Goal: Information Seeking & Learning: Learn about a topic

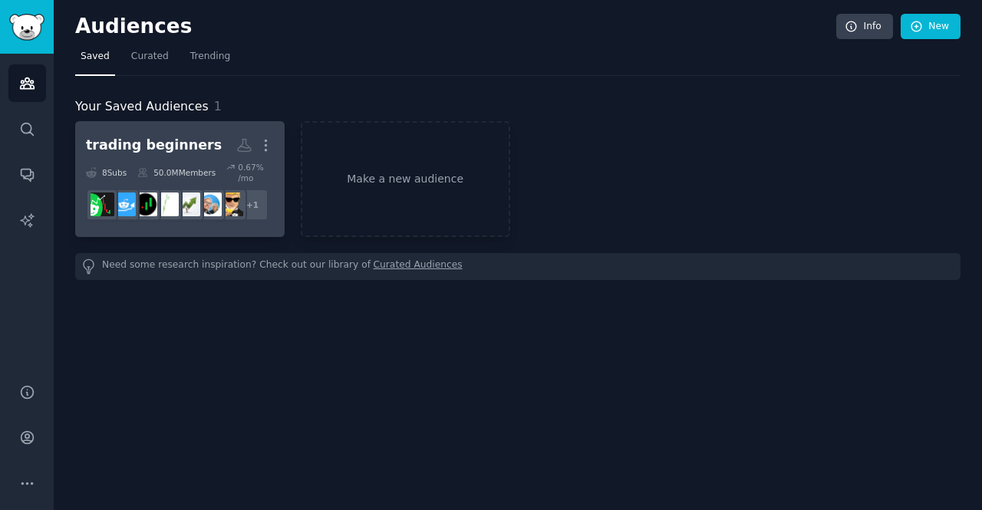
click at [156, 158] on h2 "trading beginners More" at bounding box center [180, 145] width 188 height 27
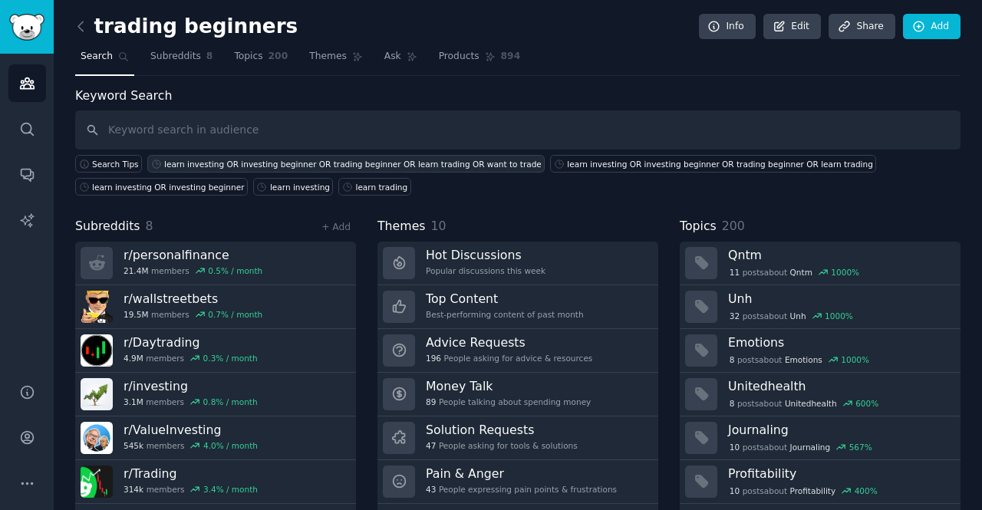
click at [186, 167] on div "learn investing OR investing beginner OR trading beginner OR learn trading OR w…" at bounding box center [352, 164] width 377 height 11
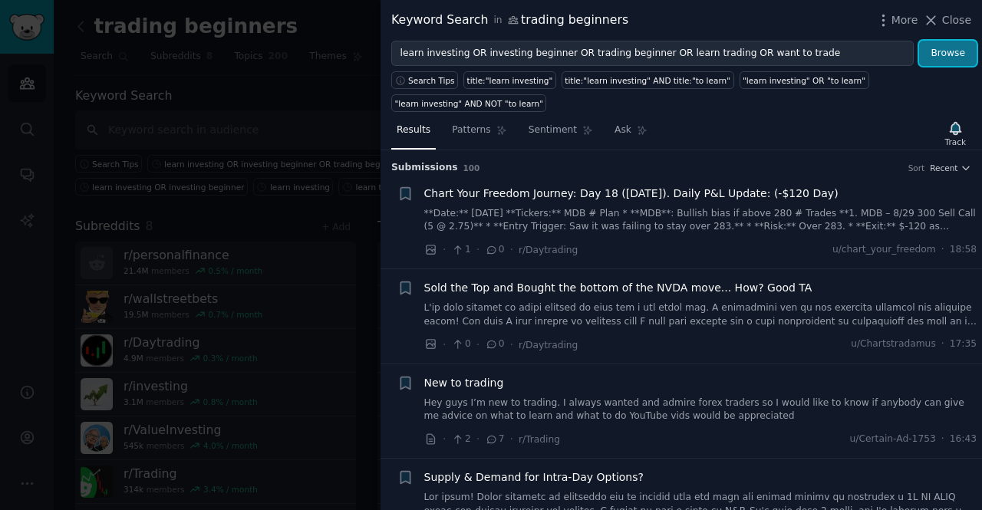
click at [945, 44] on button "Browse" at bounding box center [948, 54] width 58 height 26
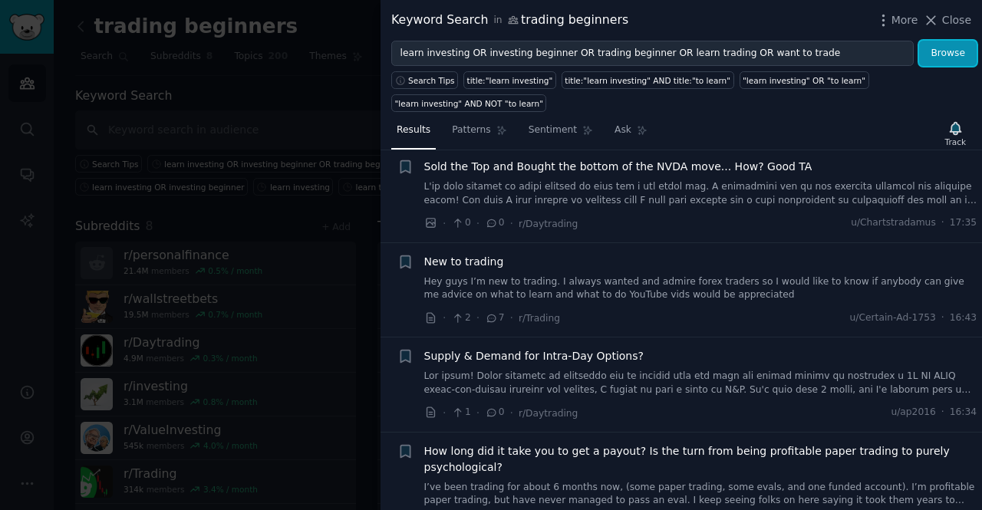
scroll to position [155, 0]
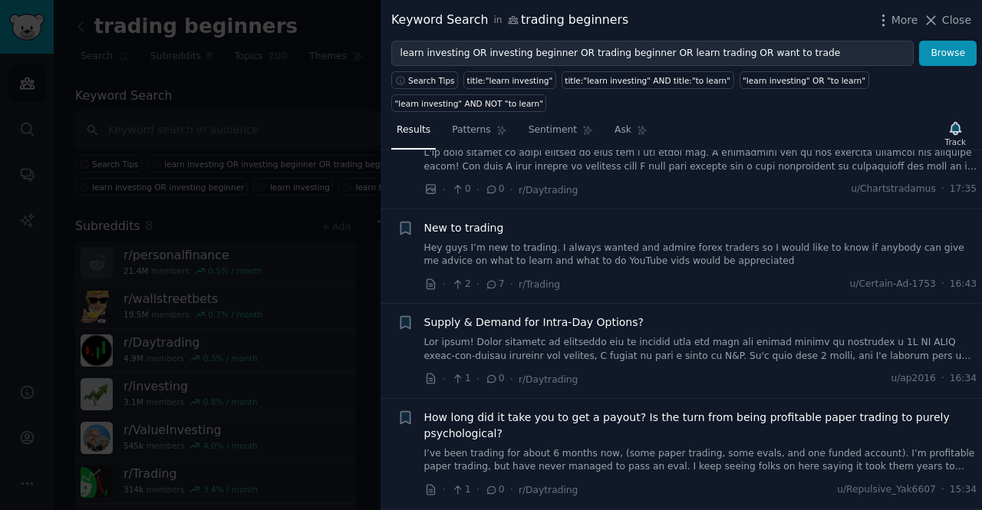
click at [681, 246] on div "New to trading Hey guys I’m new to trading. I always wanted and admire forex tr…" at bounding box center [700, 256] width 553 height 73
click at [631, 242] on link "Hey guys I’m new to trading. I always wanted and admire forex traders so I woul…" at bounding box center [700, 255] width 553 height 27
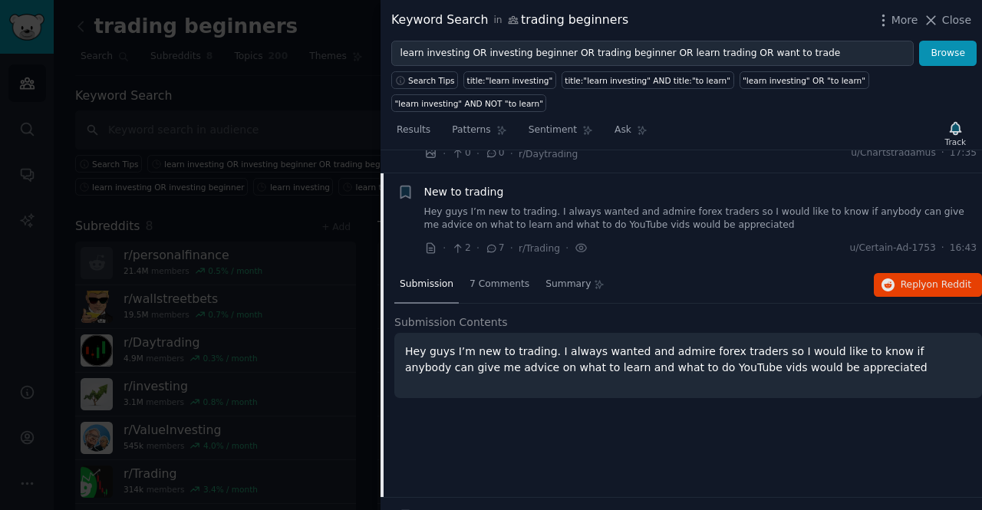
scroll to position [213, 0]
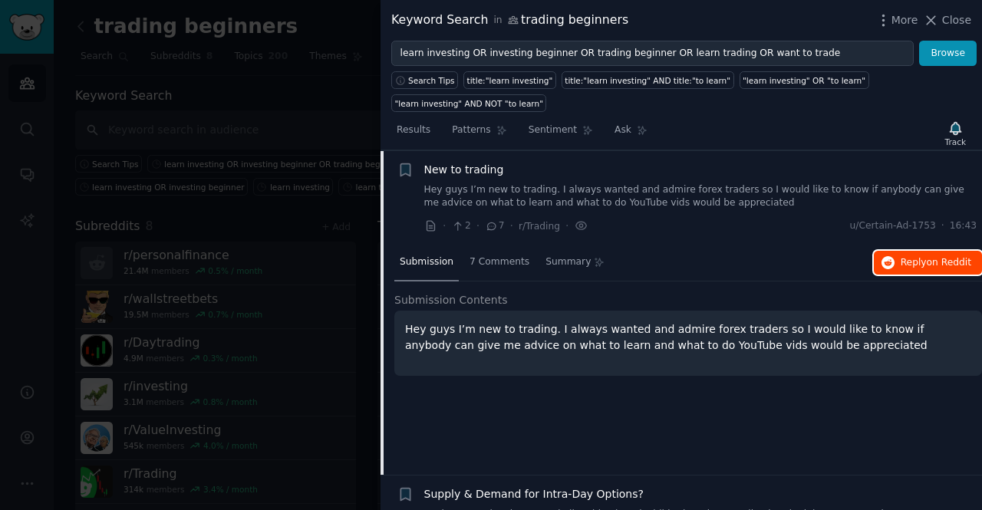
click at [936, 257] on span "on Reddit" at bounding box center [948, 262] width 44 height 11
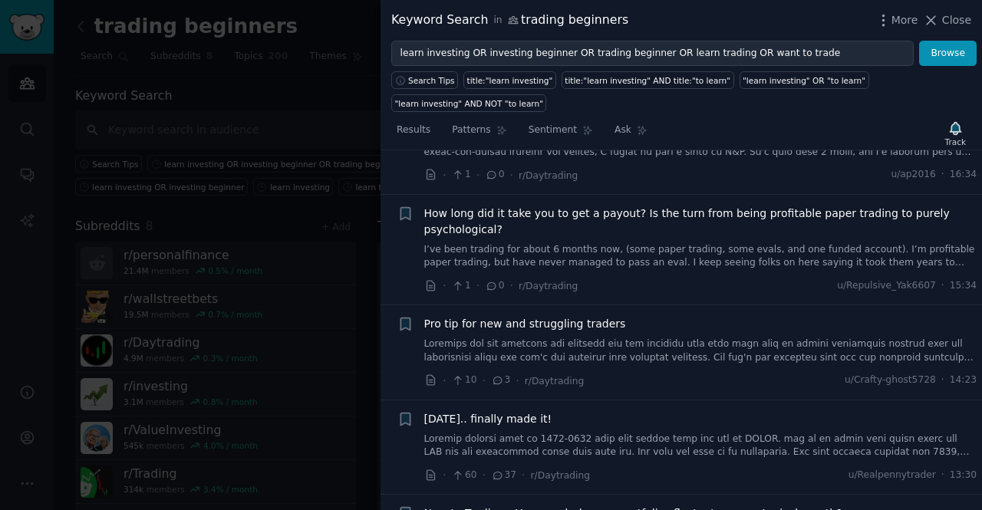
scroll to position [588, 0]
click at [607, 340] on link at bounding box center [700, 351] width 553 height 27
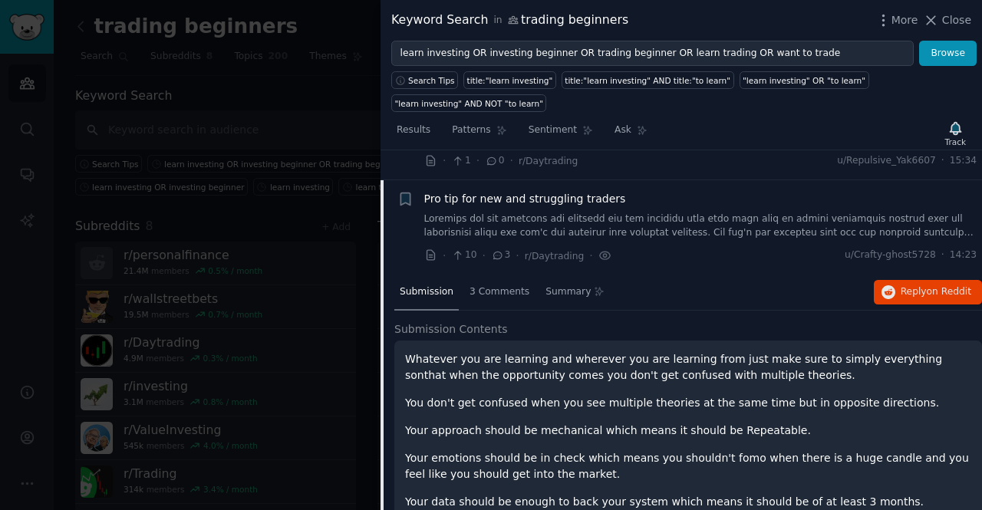
scroll to position [514, 0]
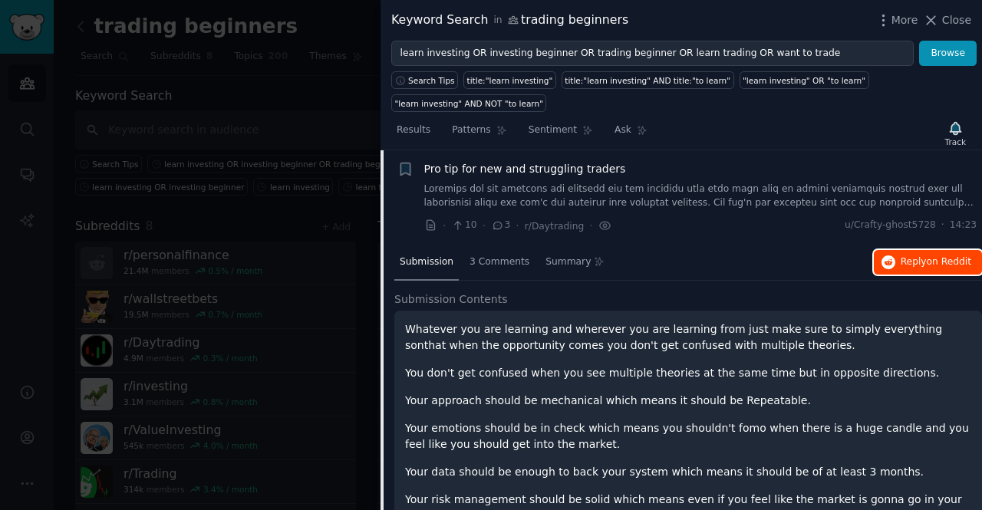
click at [915, 255] on span "Reply on Reddit" at bounding box center [935, 262] width 71 height 14
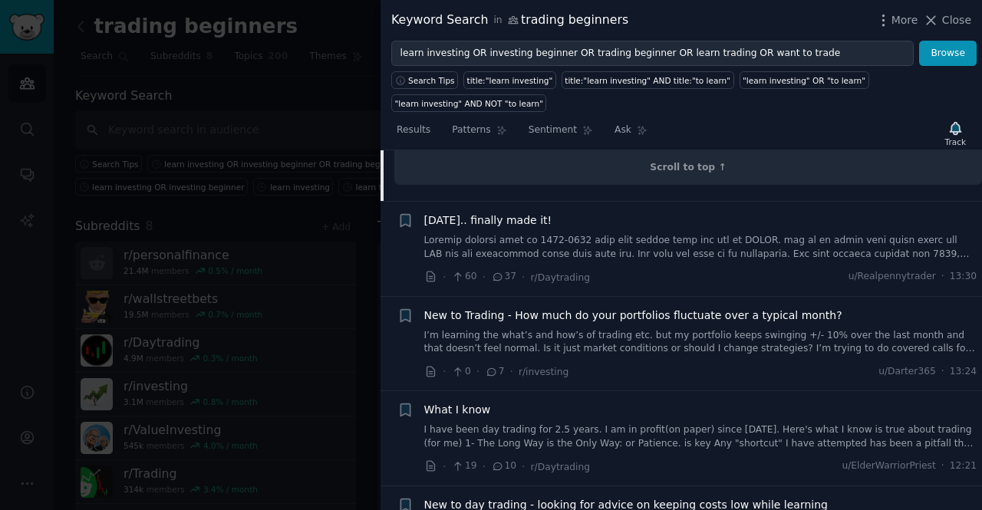
scroll to position [1028, 0]
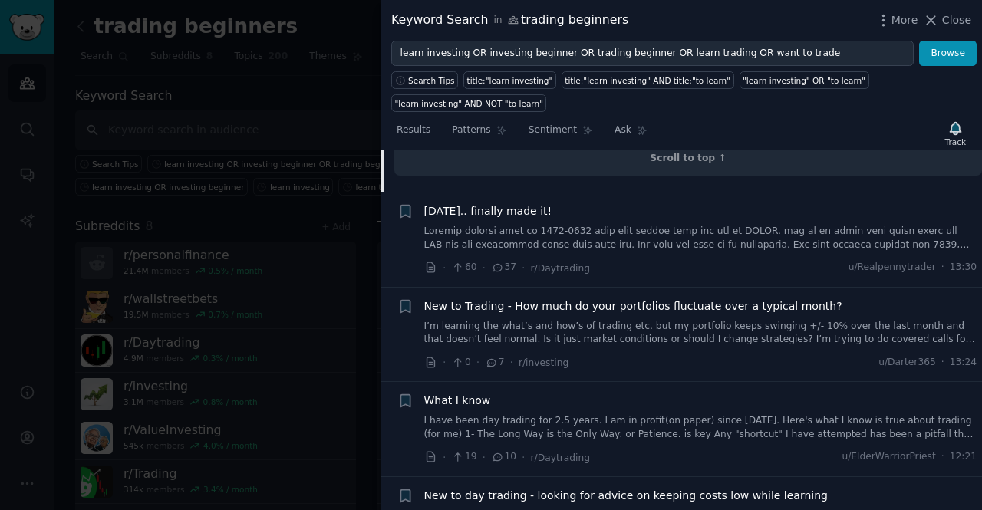
click at [617, 320] on link "I’m learning the what’s and how’s of trading etc. but my portfolio keeps swingi…" at bounding box center [700, 333] width 553 height 27
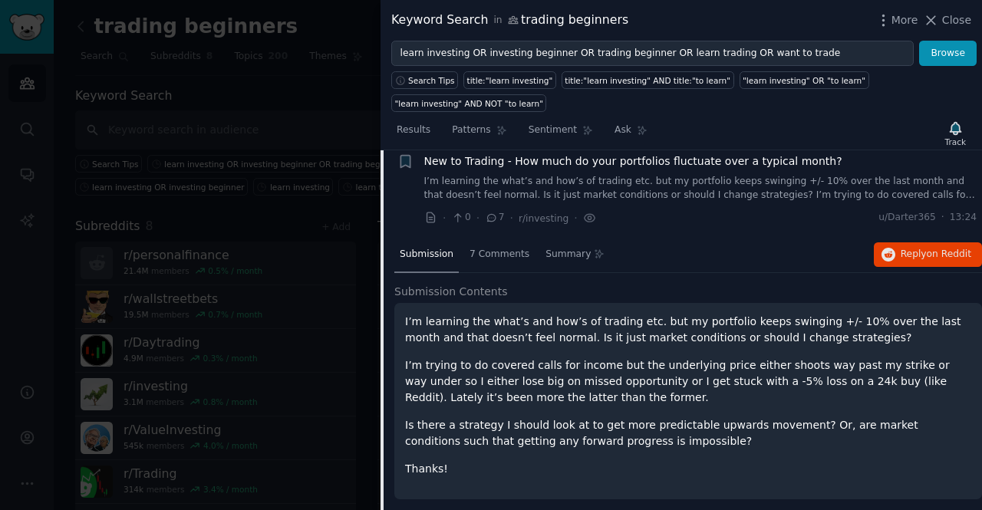
scroll to position [703, 0]
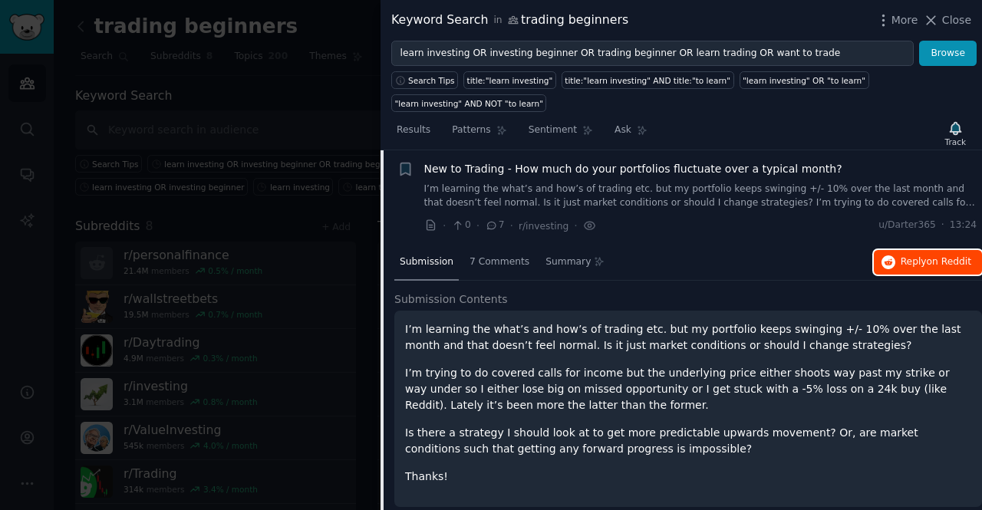
click at [924, 255] on span "Reply on Reddit" at bounding box center [935, 262] width 71 height 14
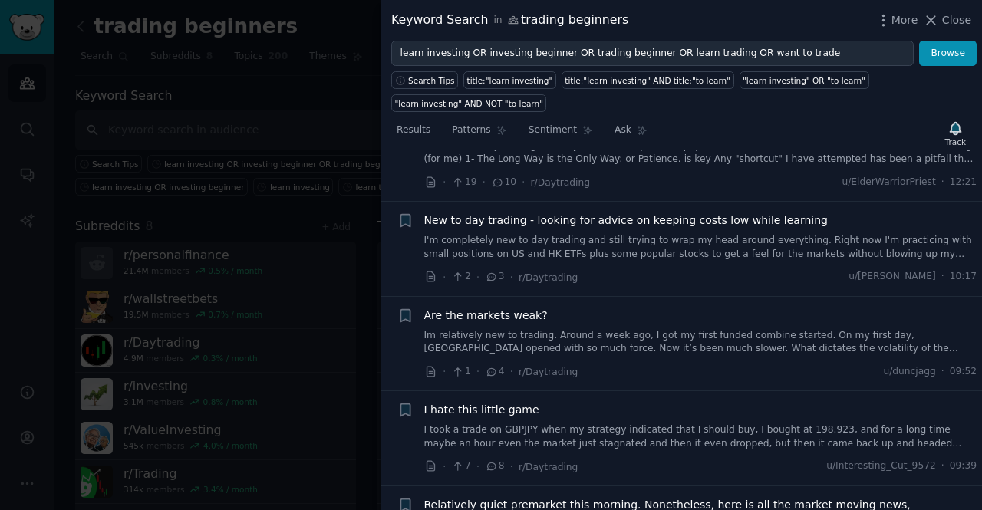
scroll to position [1122, 0]
click at [728, 210] on div "New to day trading - looking for advice on keeping costs low while learning I'm…" at bounding box center [700, 234] width 553 height 48
click at [736, 232] on link "I'm completely new to day trading and still trying to wrap my head around every…" at bounding box center [700, 245] width 553 height 27
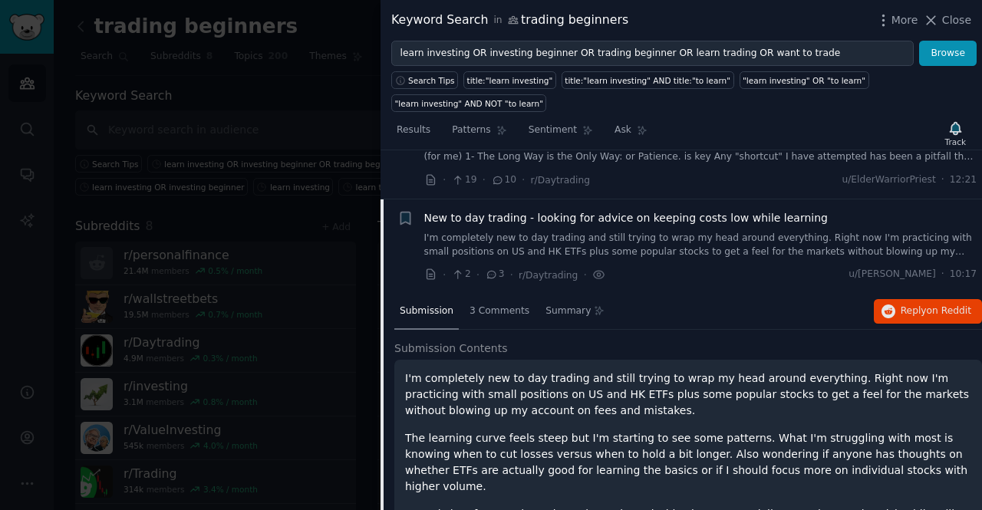
scroll to position [893, 0]
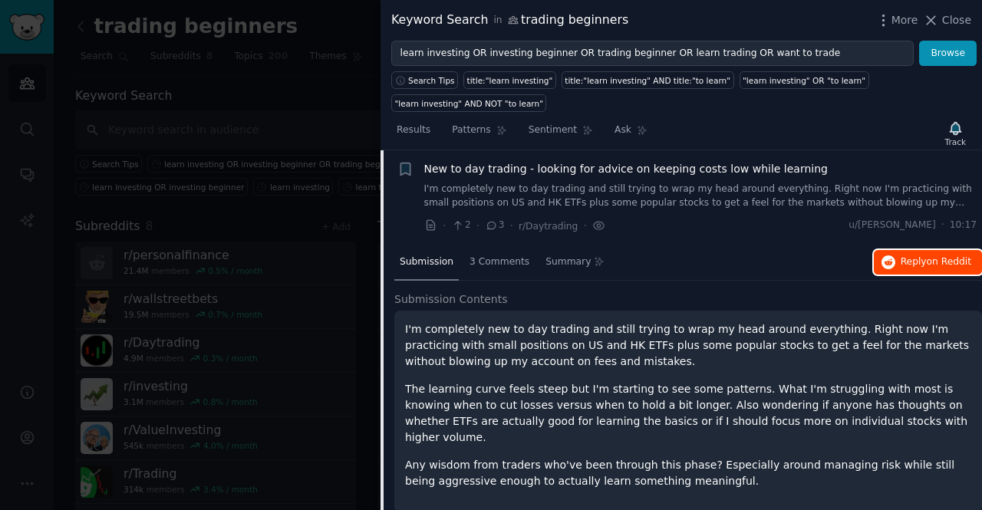
click at [944, 256] on span "on Reddit" at bounding box center [948, 261] width 44 height 11
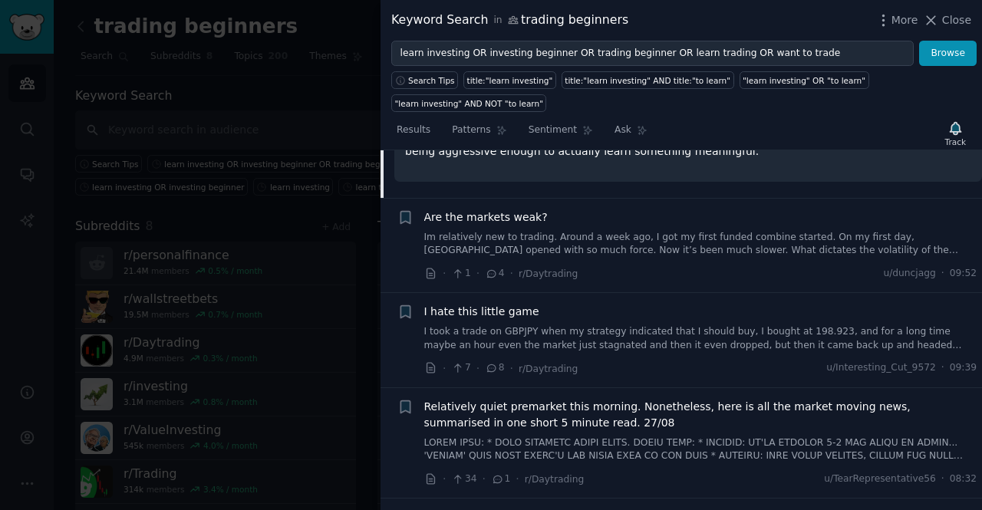
scroll to position [1223, 0]
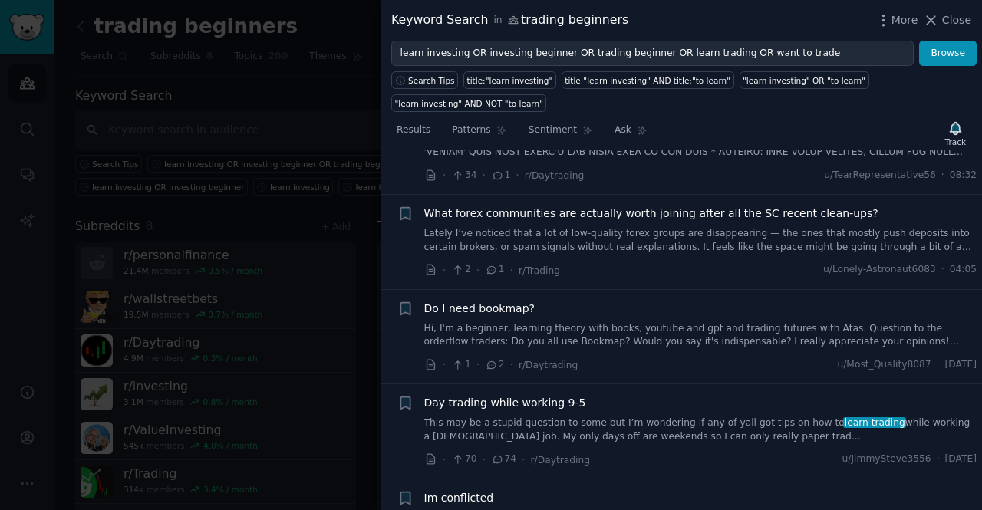
click at [612, 322] on link "Hi, I'm a beginner, learning theory with books, youtube and gpt and trading fut…" at bounding box center [700, 335] width 553 height 27
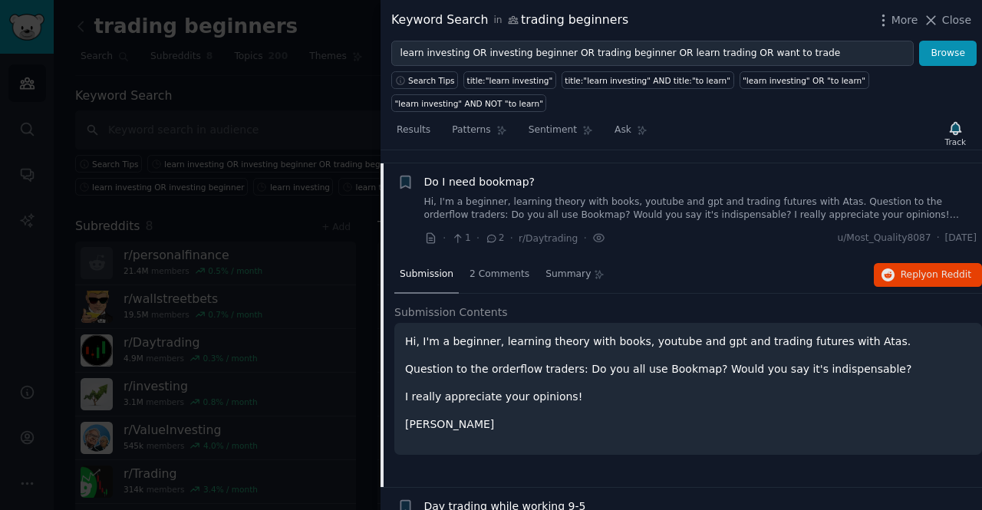
scroll to position [1382, 0]
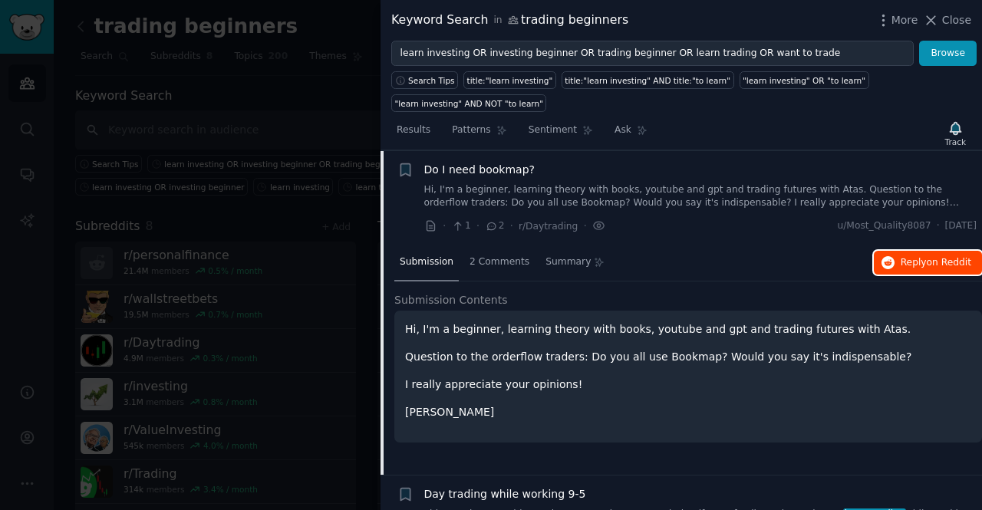
click at [935, 257] on span "on Reddit" at bounding box center [948, 262] width 44 height 11
